Goal: Check status: Check status

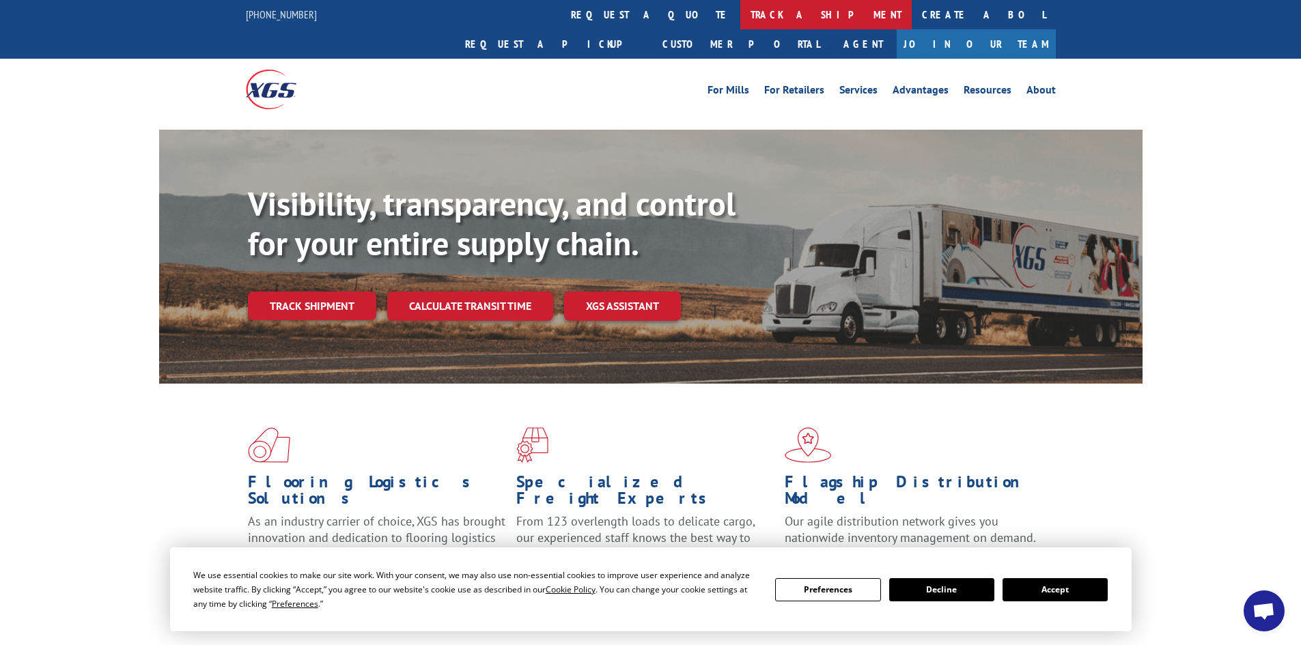
click at [740, 20] on link "track a shipment" at bounding box center [825, 14] width 171 height 29
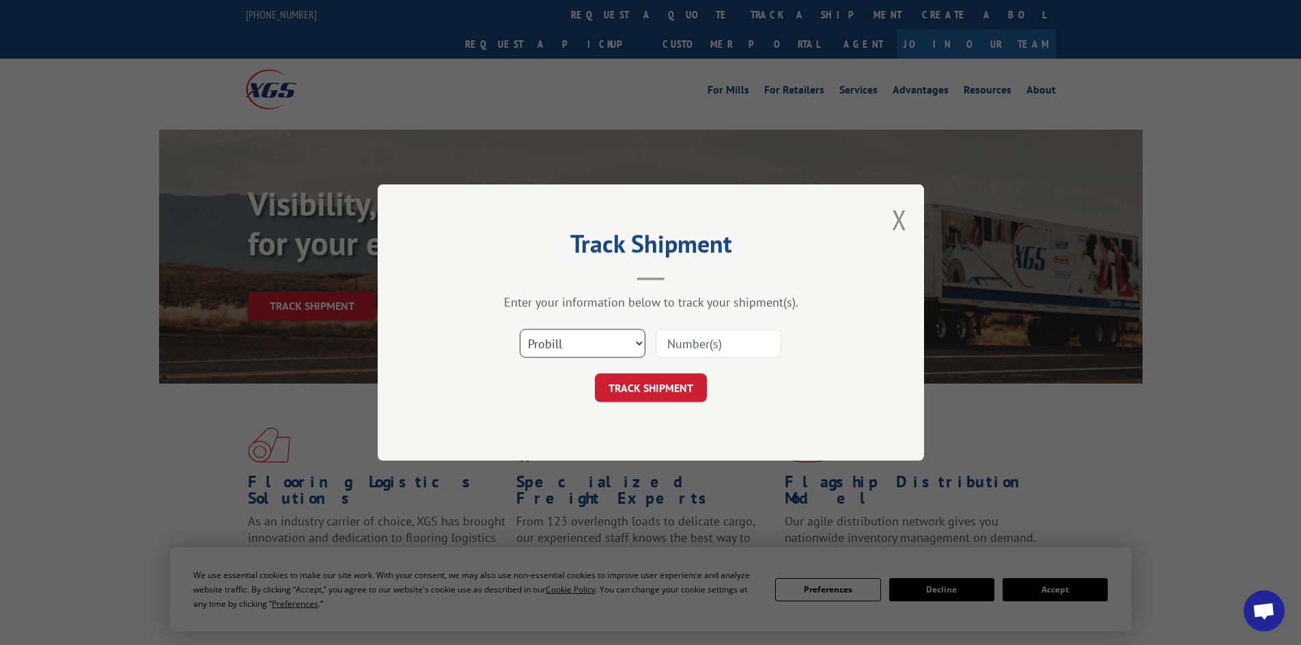
click at [569, 341] on select "Select category... Probill BOL PO" at bounding box center [583, 343] width 126 height 29
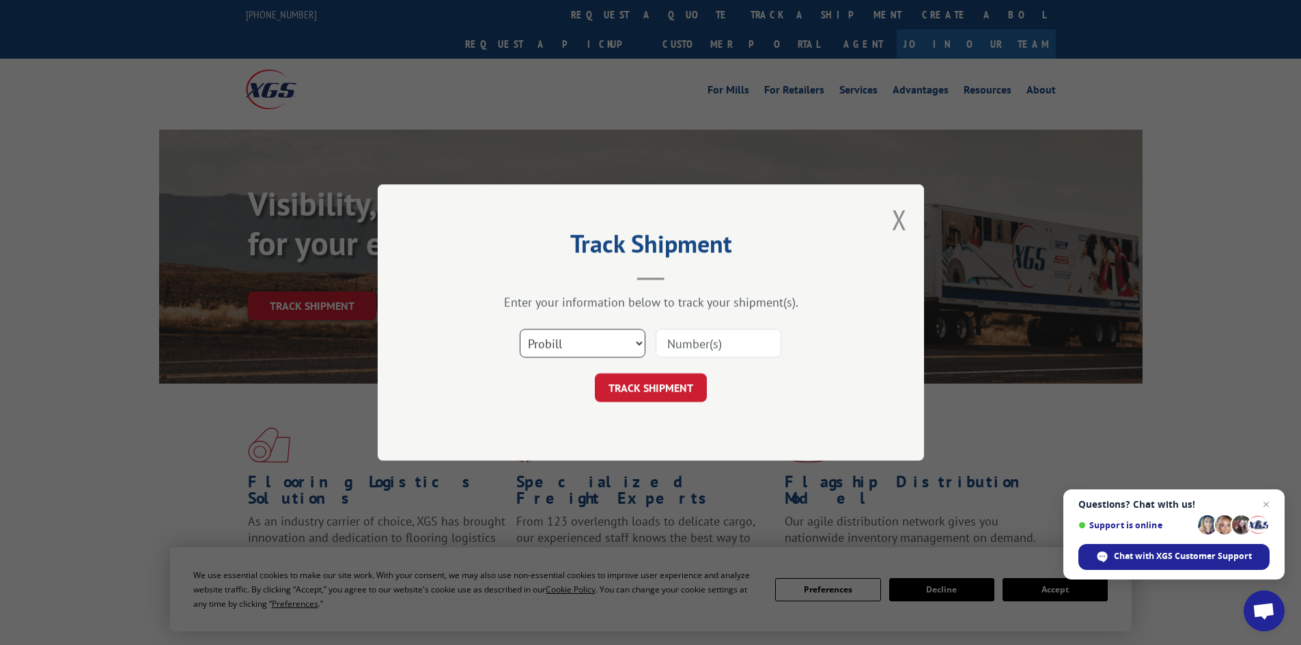
select select "bol"
click at [520, 329] on select "Select category... Probill BOL PO" at bounding box center [583, 343] width 126 height 29
click at [716, 349] on input at bounding box center [718, 343] width 126 height 29
paste input "5993140"
type input "5993140"
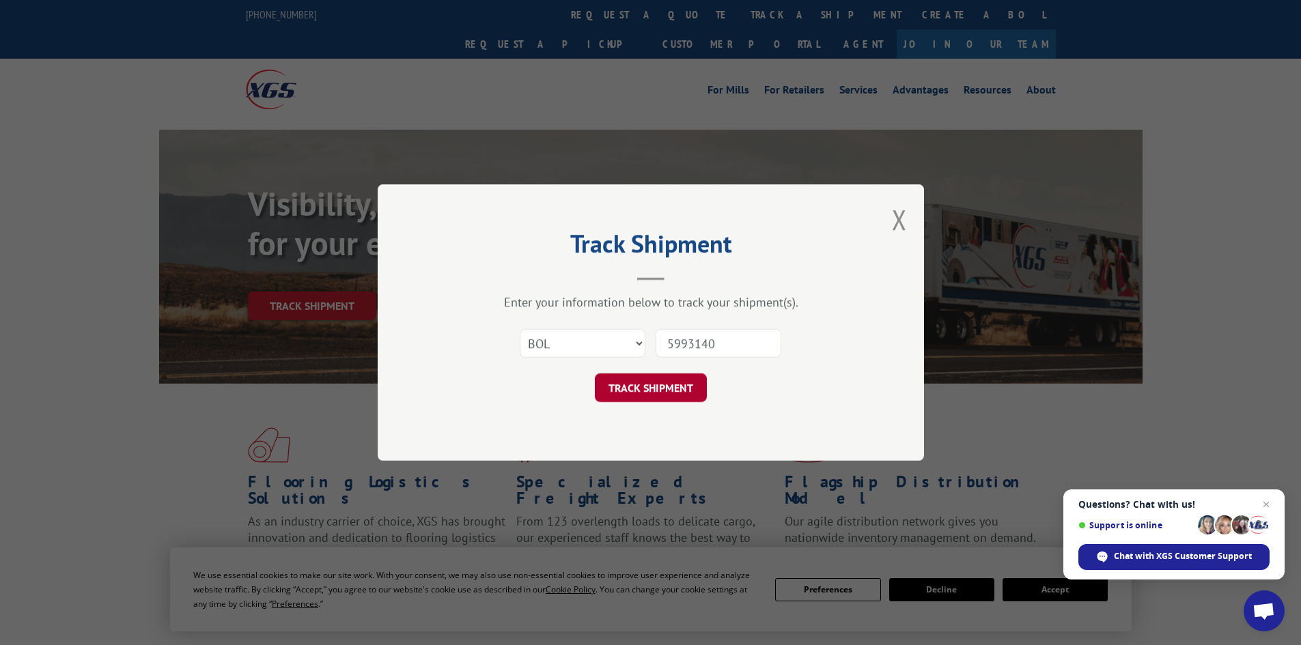
click at [650, 383] on button "TRACK SHIPMENT" at bounding box center [651, 387] width 112 height 29
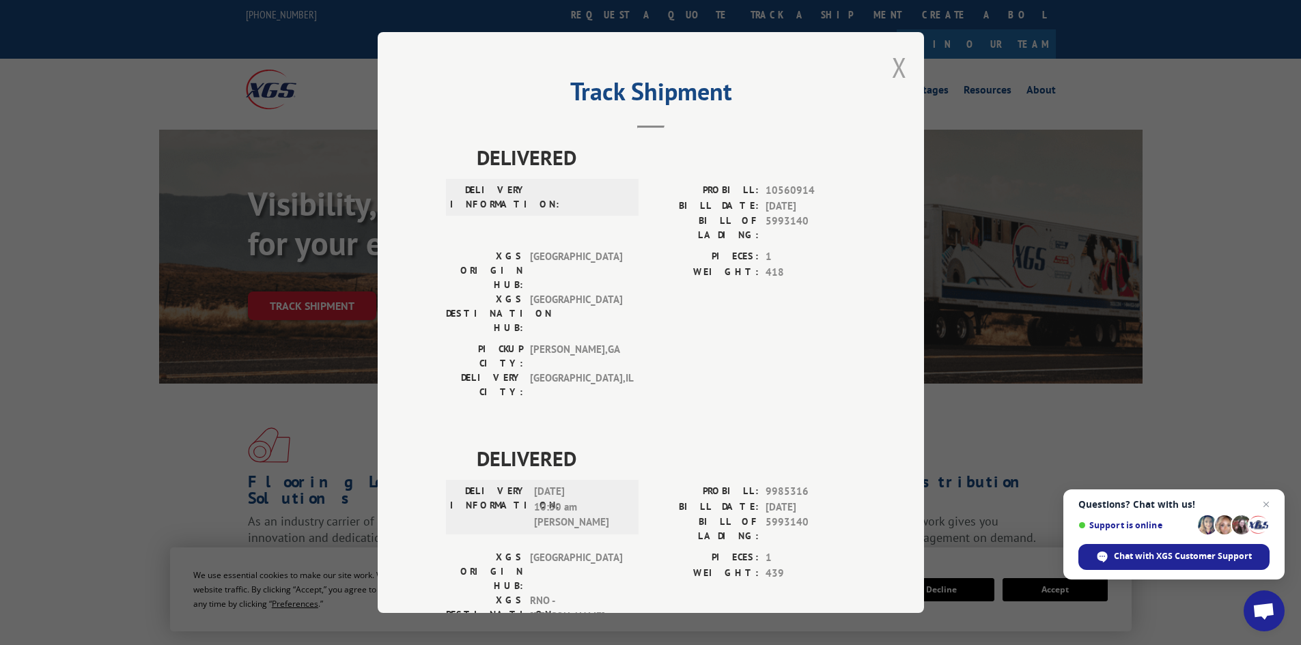
click at [893, 61] on button "Close modal" at bounding box center [899, 67] width 15 height 36
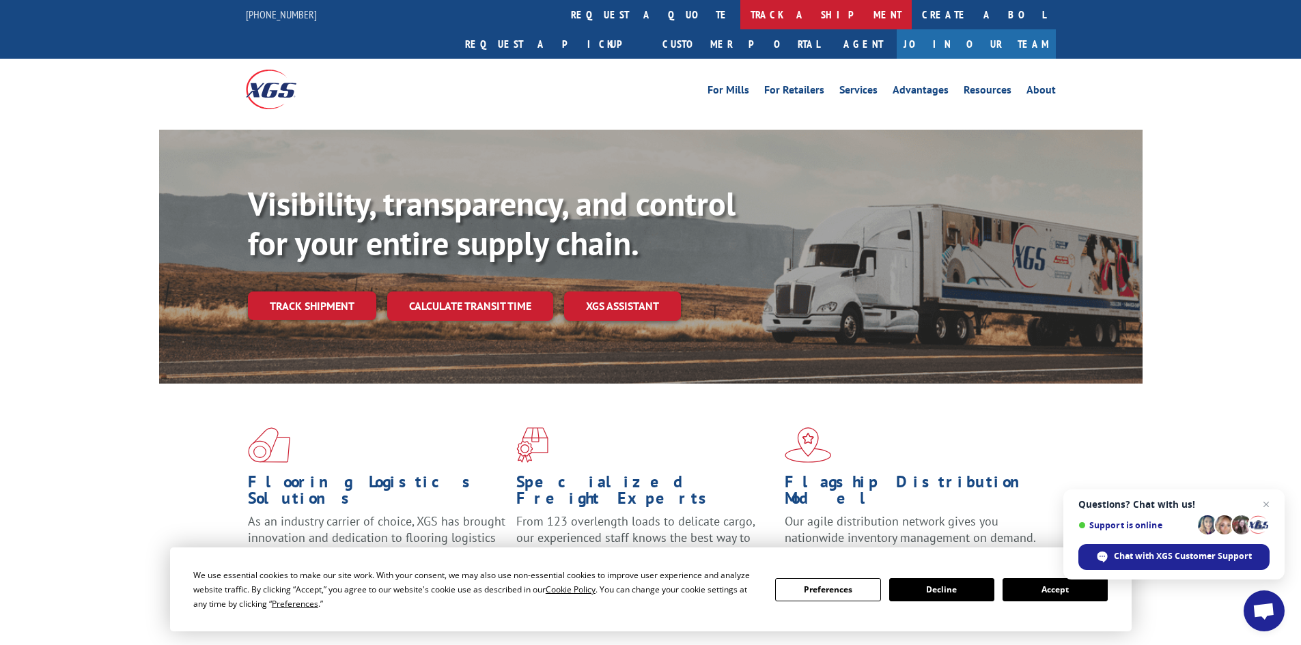
click at [740, 12] on link "track a shipment" at bounding box center [825, 14] width 171 height 29
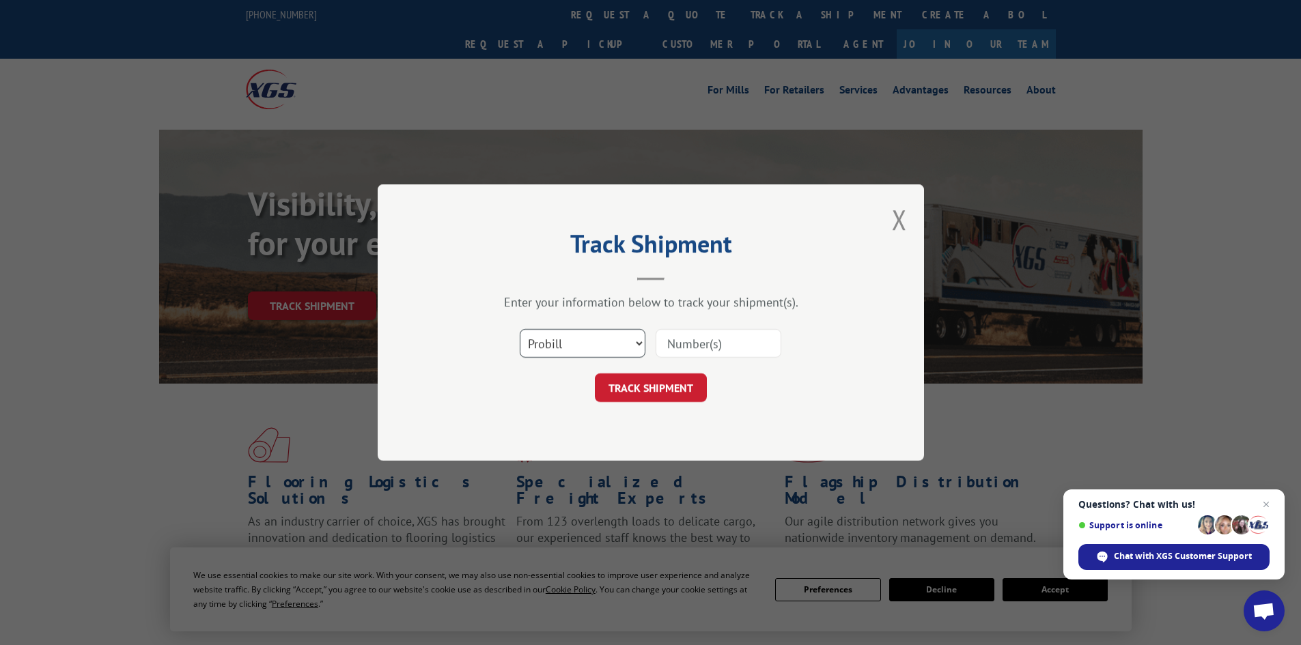
drag, startPoint x: 595, startPoint y: 341, endPoint x: 588, endPoint y: 341, distance: 6.9
click at [593, 341] on select "Select category... Probill BOL PO" at bounding box center [583, 343] width 126 height 29
select select "bol"
click at [520, 329] on select "Select category... Probill BOL PO" at bounding box center [583, 343] width 126 height 29
click at [722, 347] on input at bounding box center [718, 343] width 126 height 29
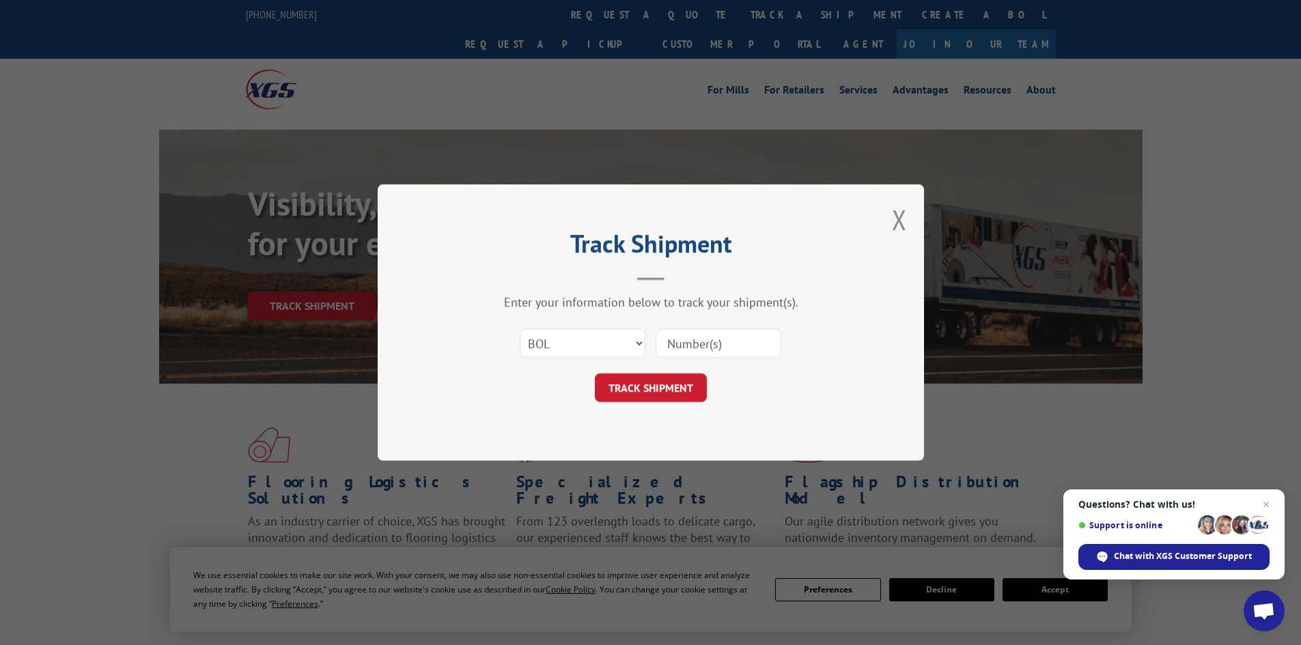
paste input "5089262"
type input "5089262"
click at [653, 384] on button "TRACK SHIPMENT" at bounding box center [651, 387] width 112 height 29
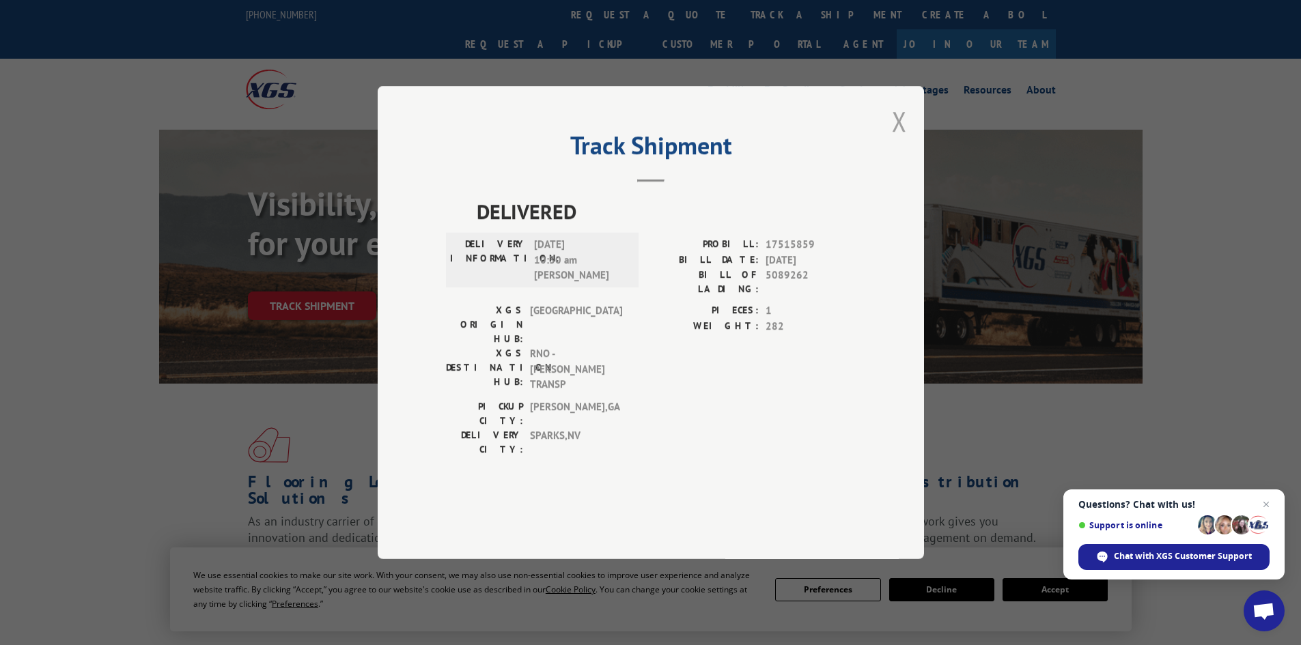
click at [901, 139] on button "Close modal" at bounding box center [899, 121] width 15 height 36
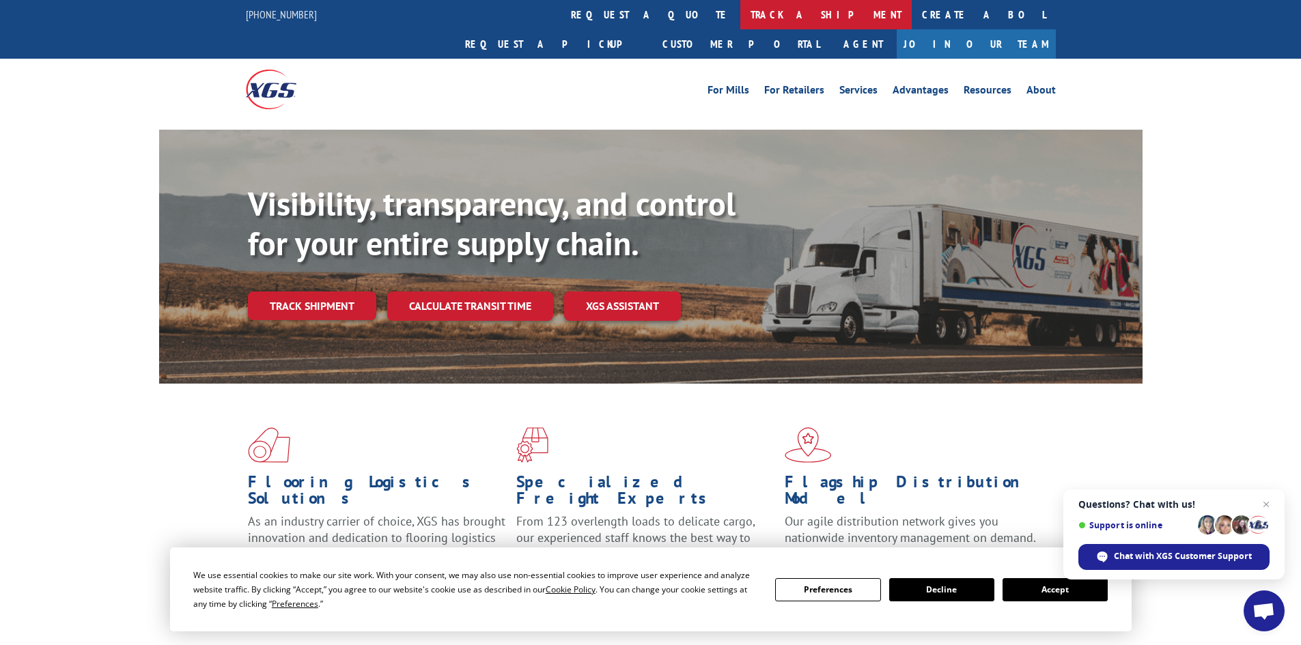
click at [740, 12] on link "track a shipment" at bounding box center [825, 14] width 171 height 29
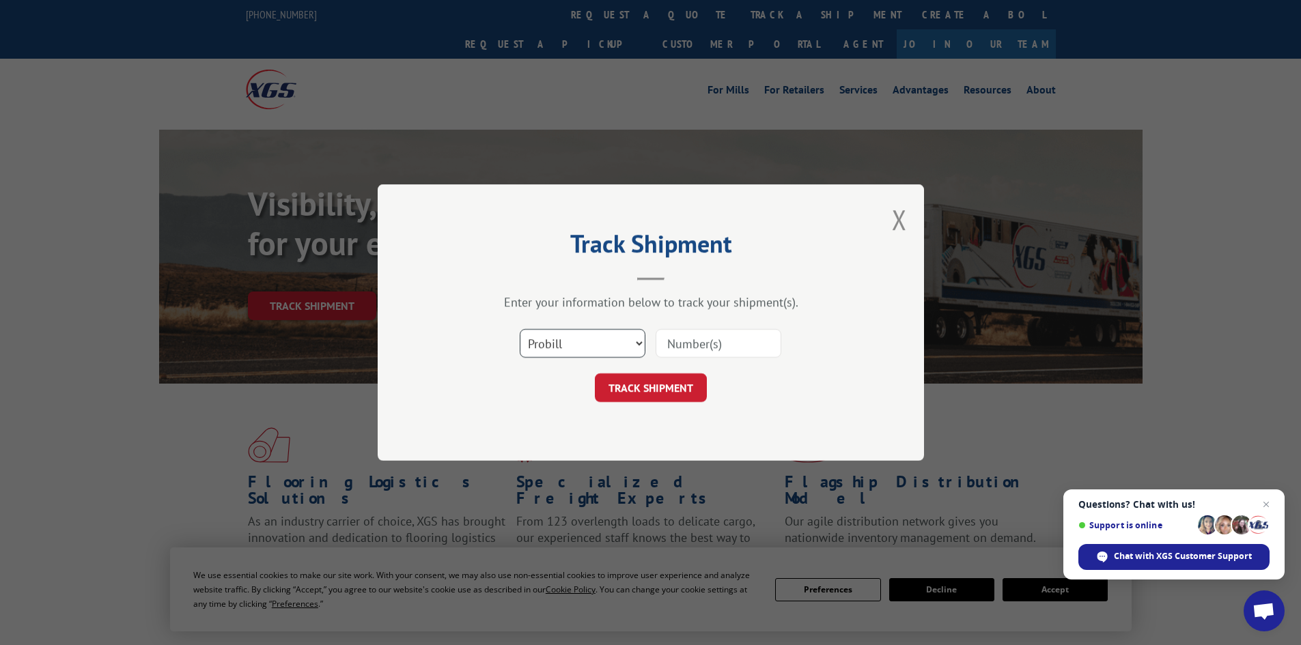
click at [588, 341] on select "Select category... Probill BOL PO" at bounding box center [583, 343] width 126 height 29
select select "bol"
click at [520, 329] on select "Select category... Probill BOL PO" at bounding box center [583, 343] width 126 height 29
click at [677, 337] on input at bounding box center [718, 343] width 126 height 29
paste input "5991100"
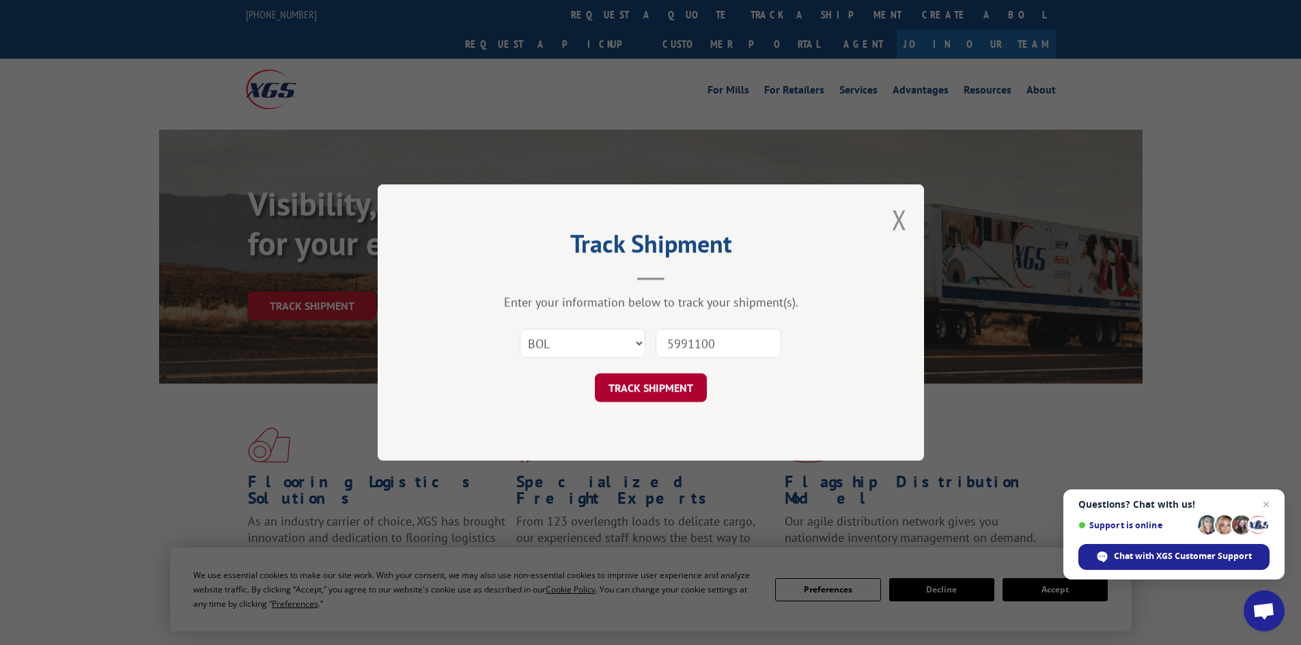
type input "5991100"
click at [632, 382] on button "TRACK SHIPMENT" at bounding box center [651, 387] width 112 height 29
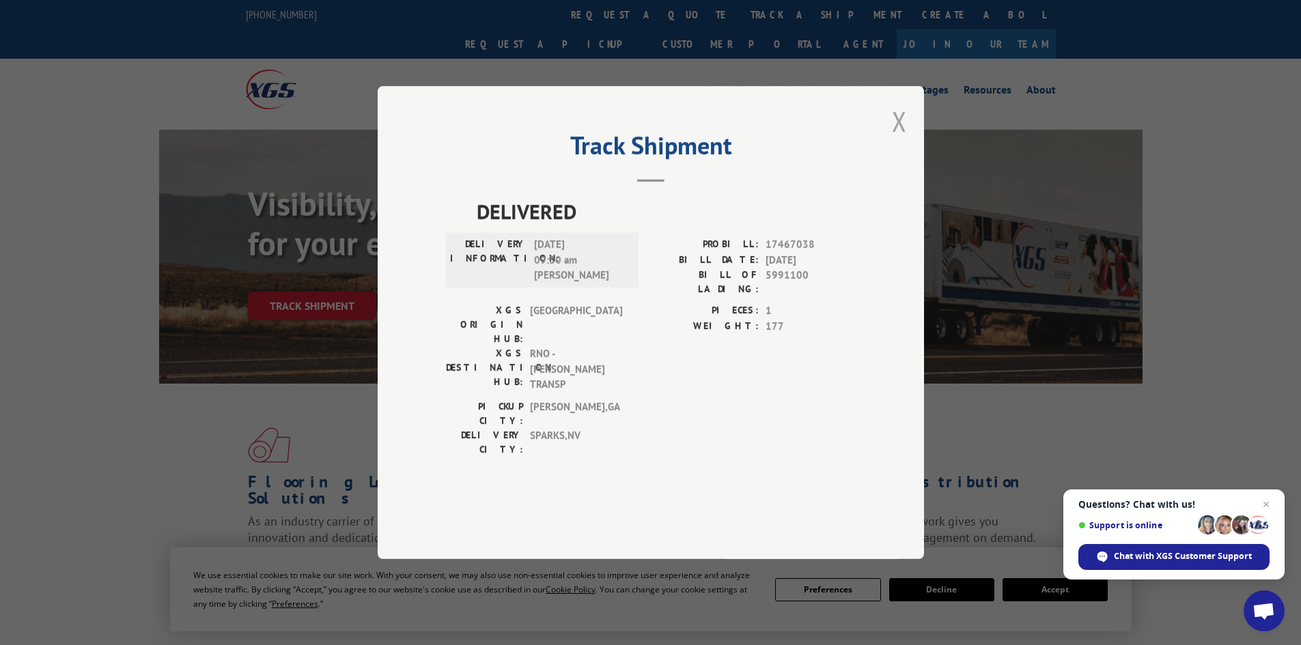
click at [896, 139] on button "Close modal" at bounding box center [899, 121] width 15 height 36
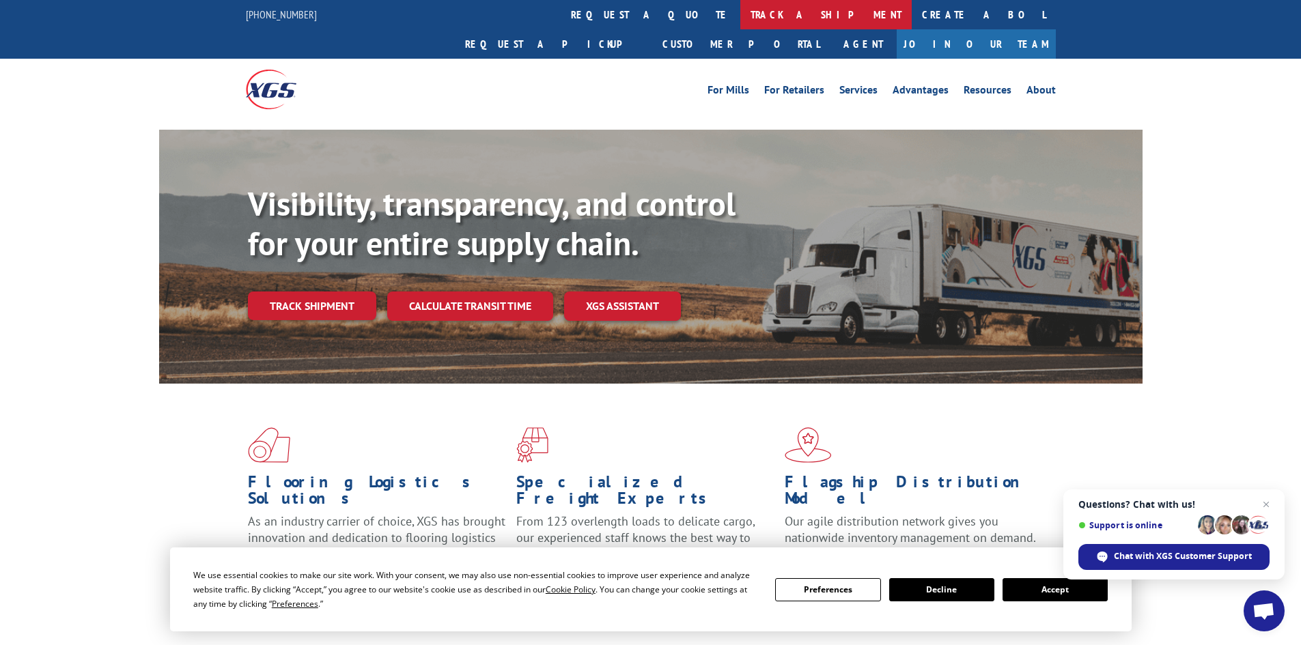
click at [740, 8] on link "track a shipment" at bounding box center [825, 14] width 171 height 29
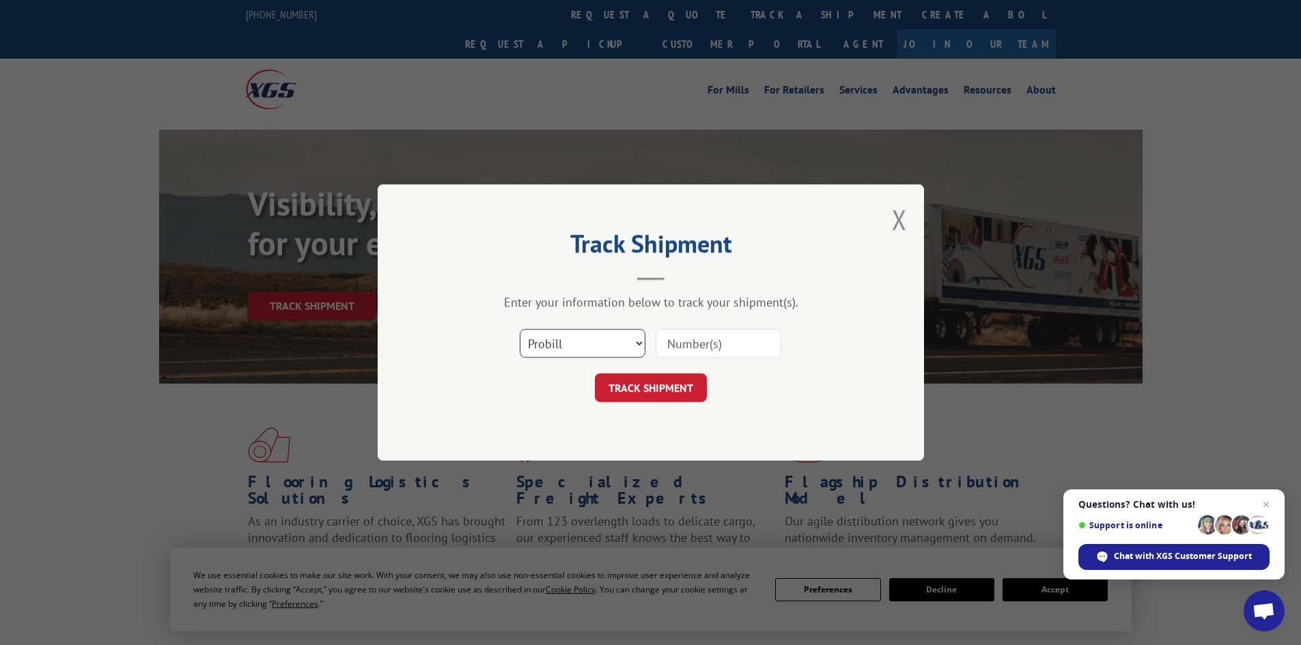
click at [562, 348] on select "Select category... Probill BOL PO" at bounding box center [583, 343] width 126 height 29
select select "bol"
click at [520, 329] on select "Select category... Probill BOL PO" at bounding box center [583, 343] width 126 height 29
click at [701, 345] on input at bounding box center [718, 343] width 126 height 29
paste input "6006083"
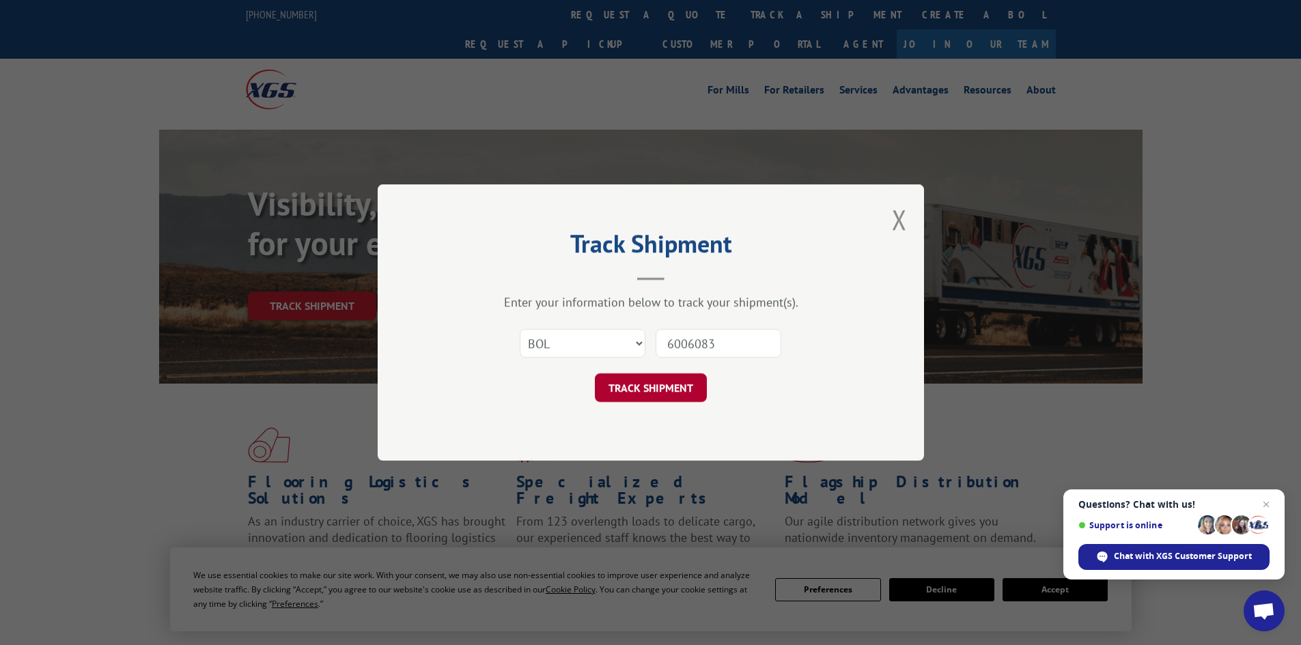
type input "6006083"
click at [656, 386] on button "TRACK SHIPMENT" at bounding box center [651, 387] width 112 height 29
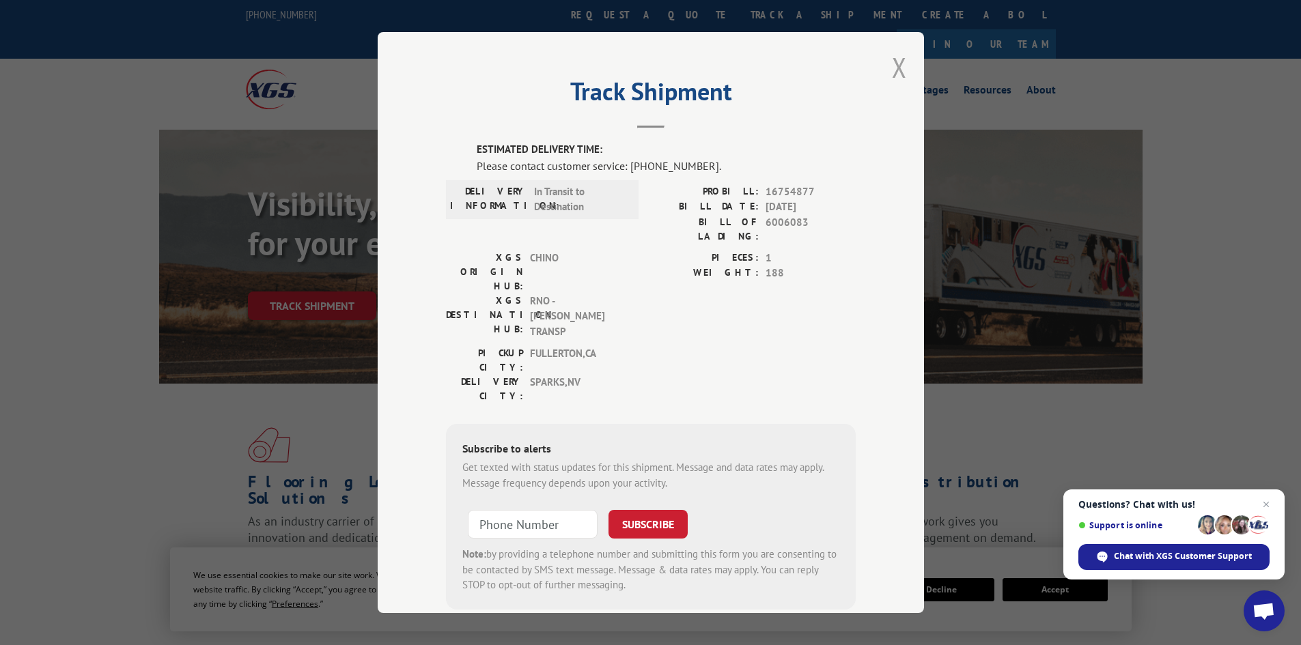
click at [894, 68] on button "Close modal" at bounding box center [899, 67] width 15 height 36
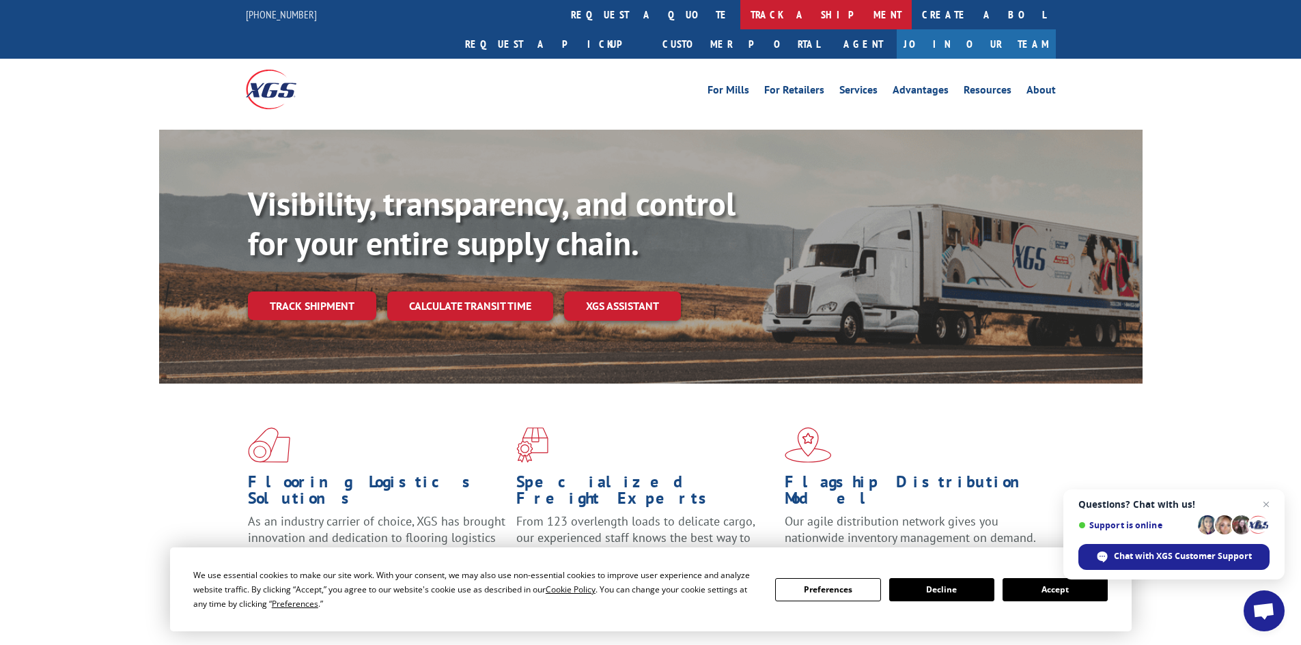
click at [740, 23] on link "track a shipment" at bounding box center [825, 14] width 171 height 29
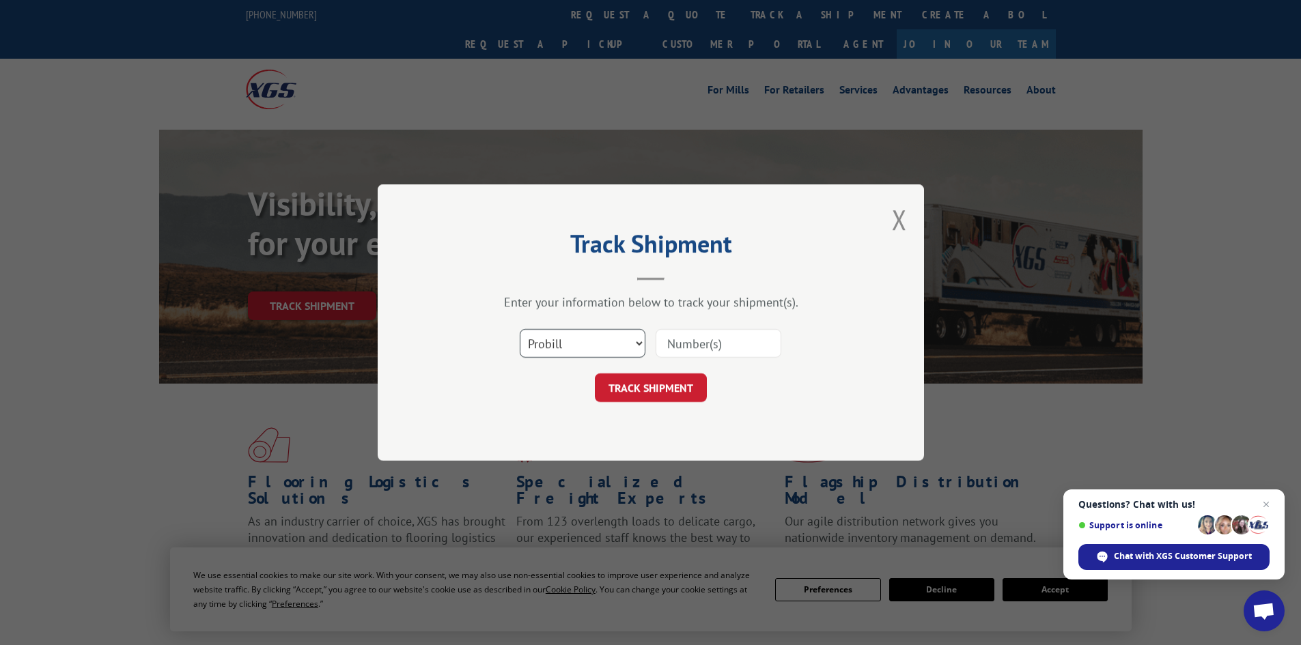
click at [591, 343] on select "Select category... Probill BOL PO" at bounding box center [583, 343] width 126 height 29
select select "bol"
click at [520, 329] on select "Select category... Probill BOL PO" at bounding box center [583, 343] width 126 height 29
click at [675, 341] on input at bounding box center [718, 343] width 126 height 29
paste input "5120806"
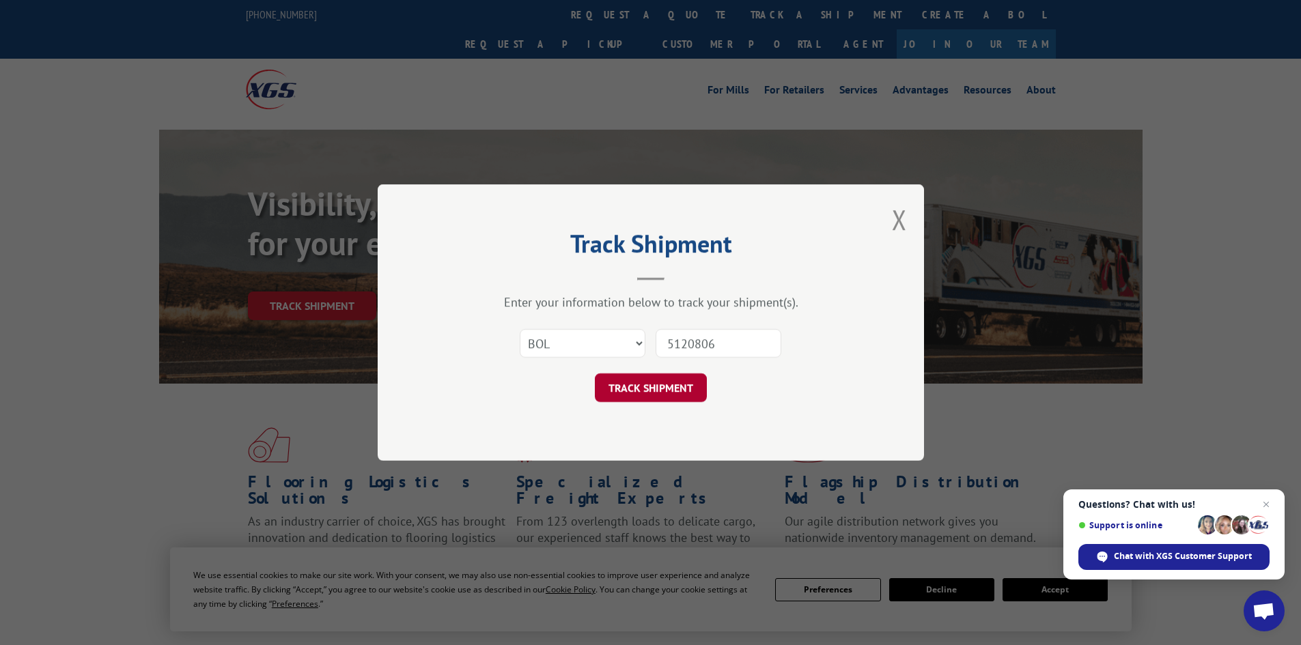
type input "5120806"
click at [653, 388] on button "TRACK SHIPMENT" at bounding box center [651, 387] width 112 height 29
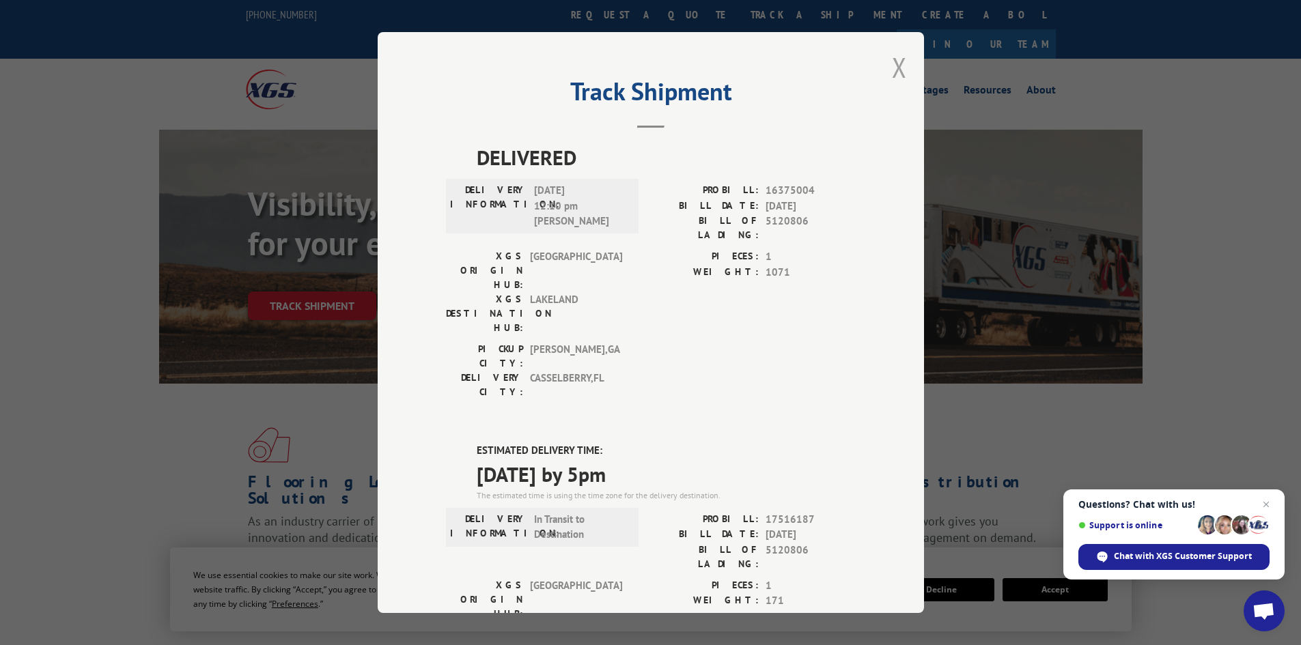
click at [892, 64] on button "Close modal" at bounding box center [899, 67] width 15 height 36
